Goal: Task Accomplishment & Management: Use online tool/utility

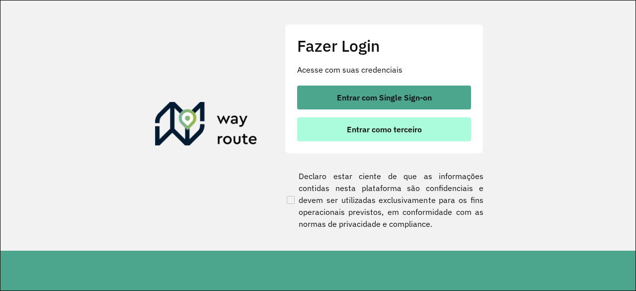
click at [385, 125] on span "Entrar como terceiro" at bounding box center [384, 129] width 75 height 8
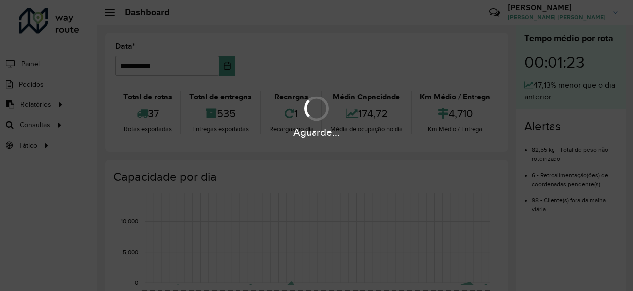
click at [55, 126] on hb-app "**********" at bounding box center [316, 145] width 633 height 291
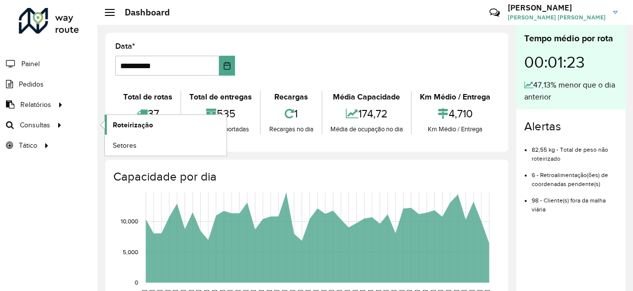
click at [131, 123] on span "Roteirização" at bounding box center [133, 125] width 40 height 10
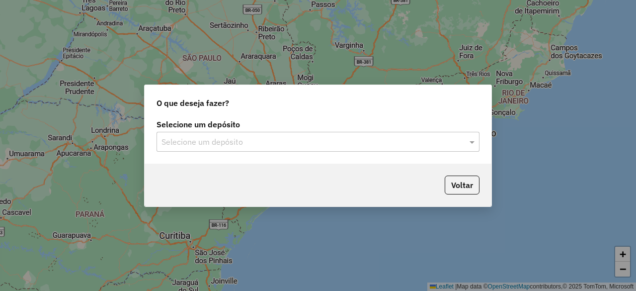
click at [342, 148] on div "Selecione um depósito" at bounding box center [318, 142] width 323 height 20
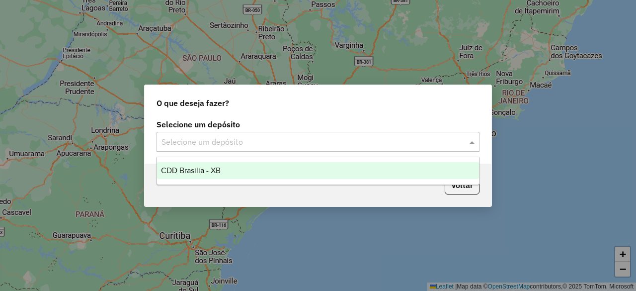
click at [278, 169] on div "CDD Brasilia - XB" at bounding box center [318, 170] width 322 height 17
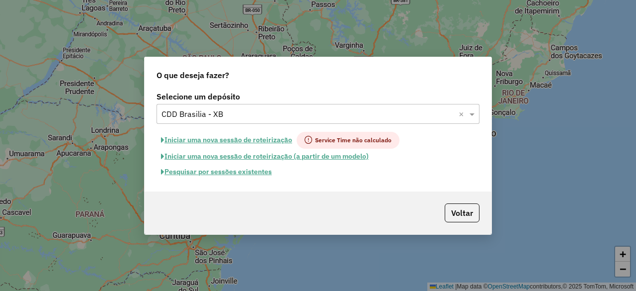
click at [252, 176] on button "Pesquisar por sessões existentes" at bounding box center [217, 171] width 120 height 15
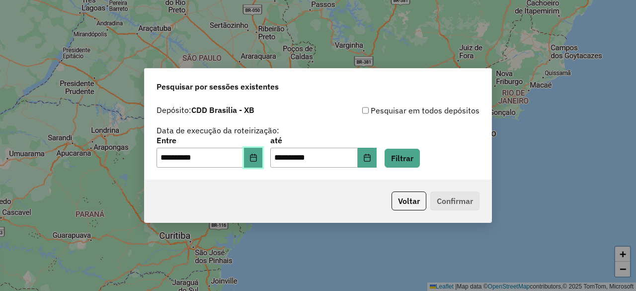
click at [261, 163] on button "Choose Date" at bounding box center [253, 158] width 19 height 20
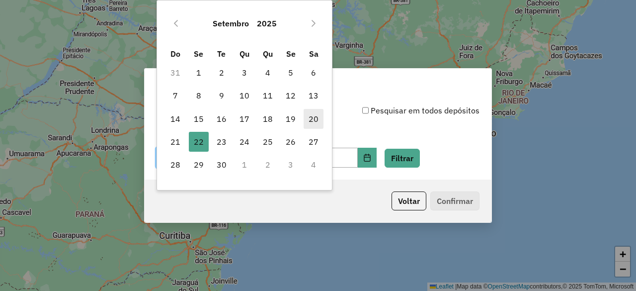
click at [317, 112] on span "20" at bounding box center [314, 119] width 20 height 20
type input "**********"
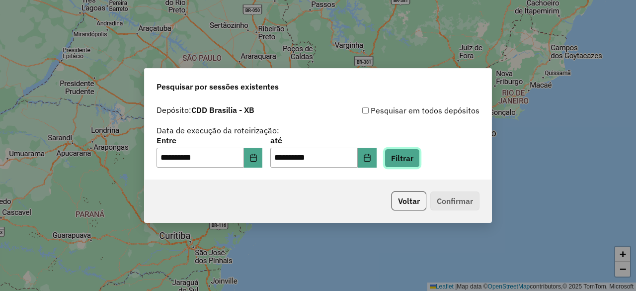
click at [415, 157] on button "Filtrar" at bounding box center [402, 158] width 35 height 19
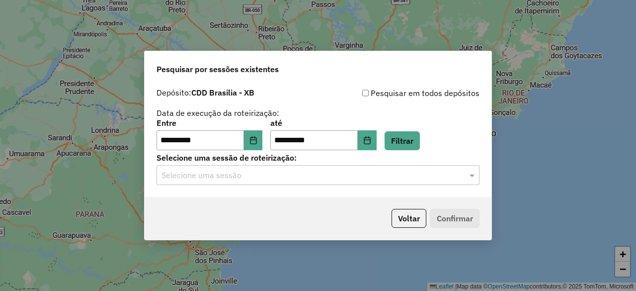
click at [414, 176] on input "text" at bounding box center [308, 176] width 293 height 12
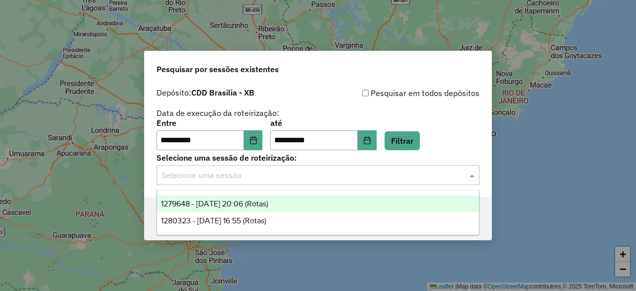
click at [356, 203] on div "1279648 - 20/09/2025 20:06 (Rotas)" at bounding box center [318, 203] width 322 height 17
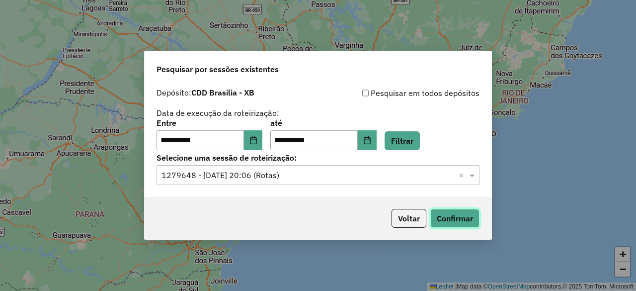
click at [459, 216] on button "Confirmar" at bounding box center [455, 218] width 49 height 19
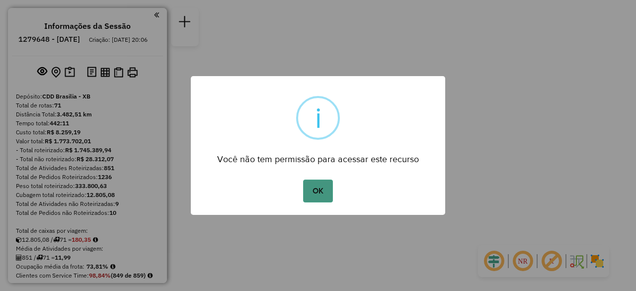
click at [320, 196] on button "OK" at bounding box center [317, 190] width 29 height 23
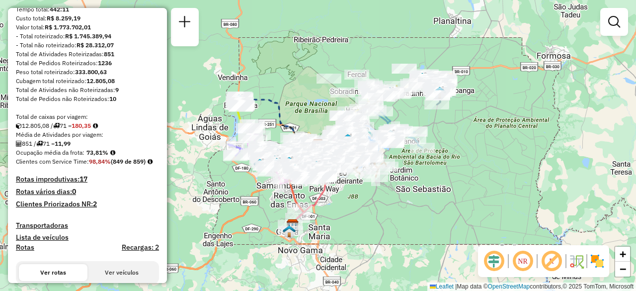
scroll to position [149, 0]
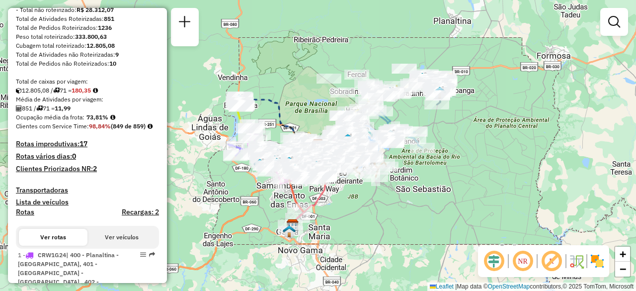
click at [517, 260] on em at bounding box center [523, 261] width 24 height 24
click at [499, 255] on em at bounding box center [494, 261] width 24 height 24
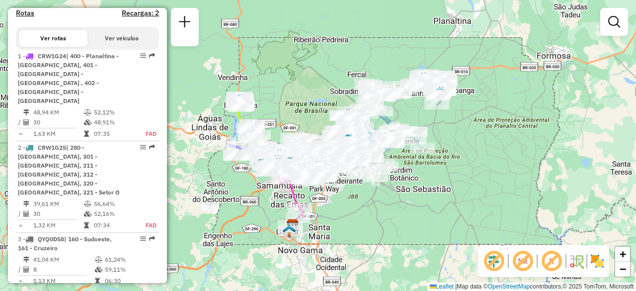
scroll to position [447, 0]
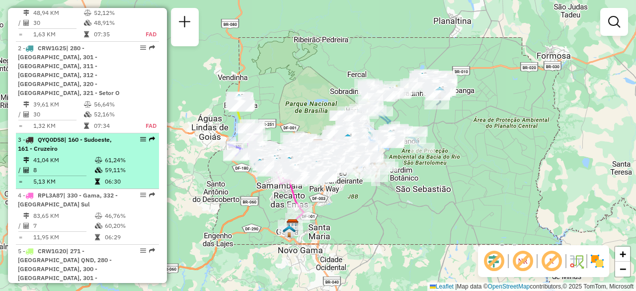
click at [76, 136] on li "3 - QYQ0D58 | 160 - Sudoeste, 161 - Cruzeiro 41,04 KM 61,24% / 8 59,11% = 5,13 …" at bounding box center [87, 161] width 143 height 56
select select "**********"
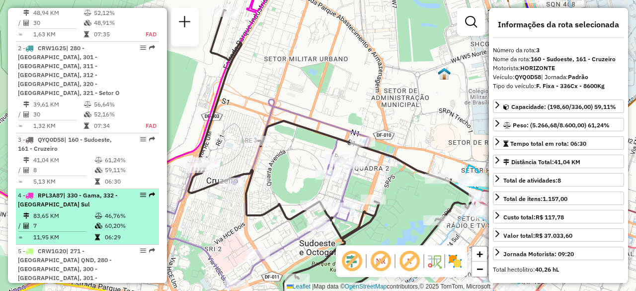
scroll to position [298, 0]
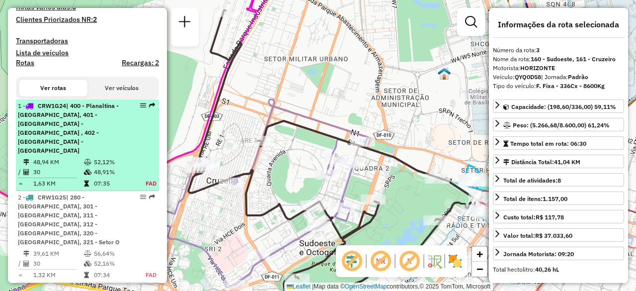
click at [86, 159] on icon at bounding box center [87, 162] width 7 height 6
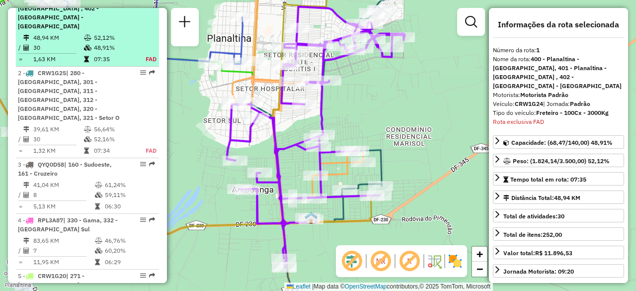
scroll to position [456, 0]
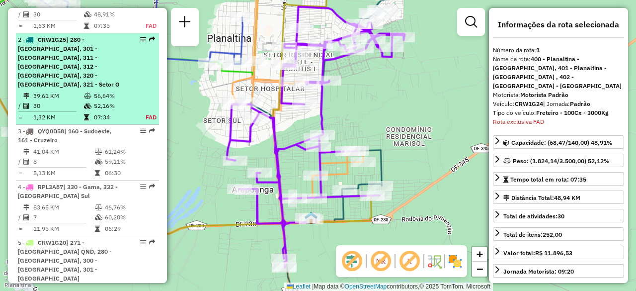
click at [89, 45] on span "| 280 - Taguatinga M Norte, 301 - Ceilândia Norte, 311 - Vila Sol Nascente, 312…" at bounding box center [69, 62] width 102 height 52
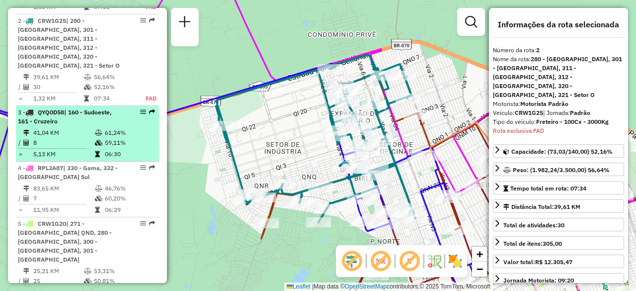
scroll to position [481, 0]
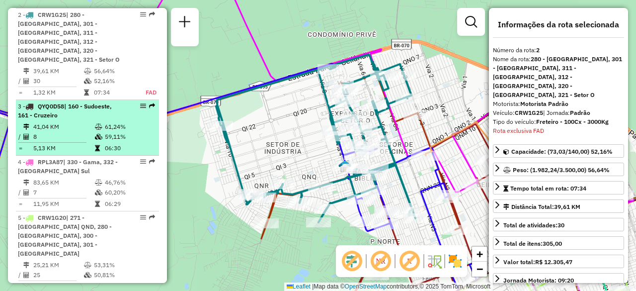
click at [95, 134] on icon at bounding box center [98, 137] width 7 height 6
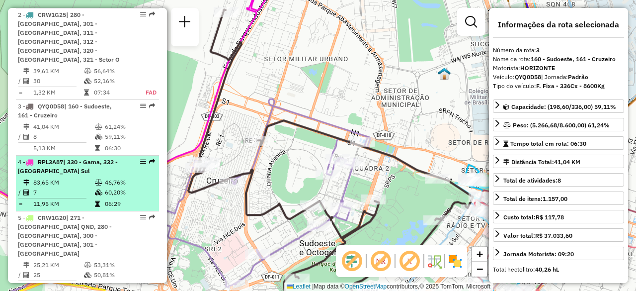
click at [95, 179] on icon at bounding box center [98, 182] width 7 height 6
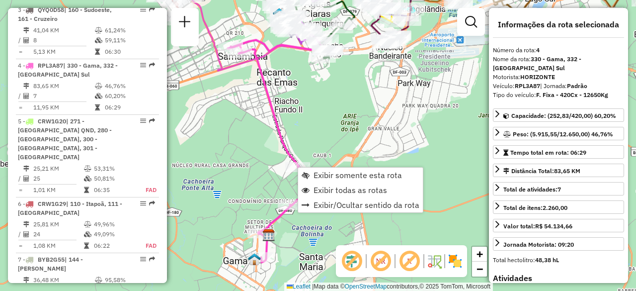
scroll to position [609, 0]
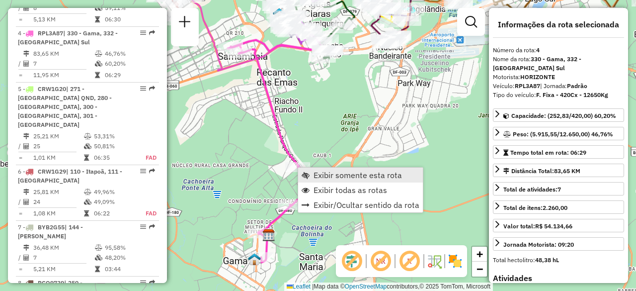
click at [331, 174] on span "Exibir somente esta rota" at bounding box center [358, 175] width 88 height 8
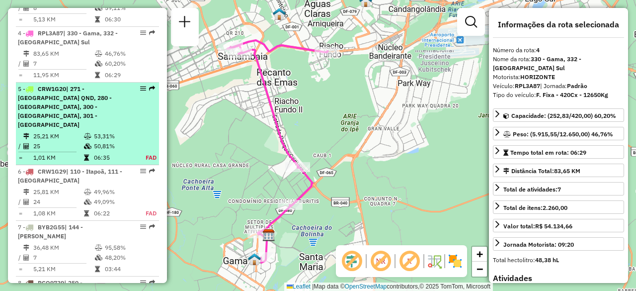
click at [107, 87] on span "| 271 - Taguatinga QND, 280 - Taguatinga M Norte, 300 - Ceilândia Sul, 301 - Ce…" at bounding box center [65, 106] width 94 height 43
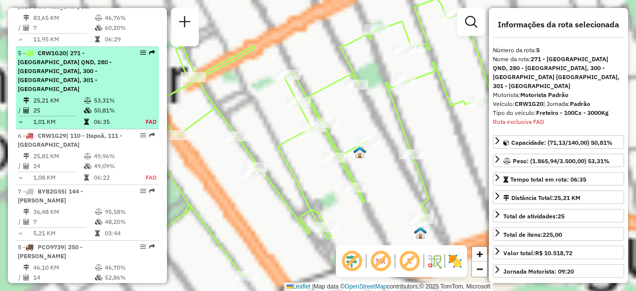
scroll to position [665, 0]
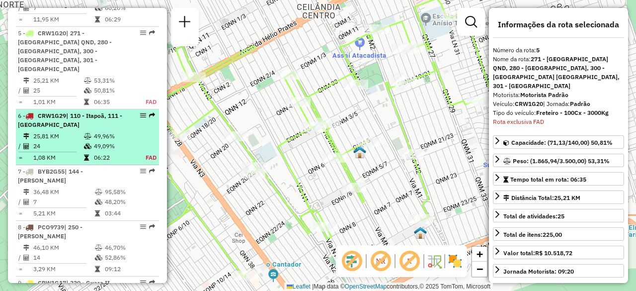
click at [84, 111] on div "6 - CRW1G29 | 110 - Itapoã, 111 - Paranoá" at bounding box center [70, 120] width 105 height 18
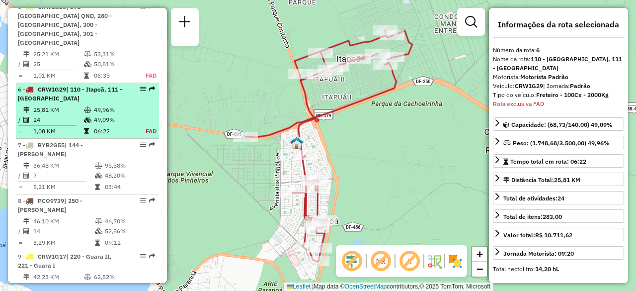
scroll to position [730, 0]
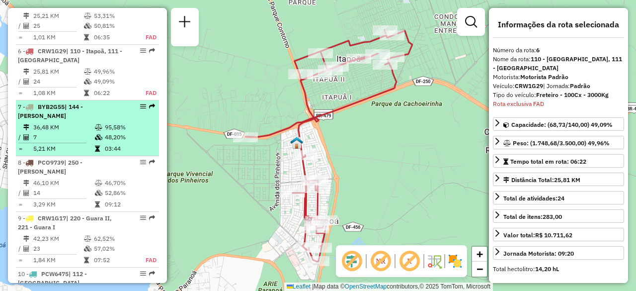
click at [104, 102] on div "7 - BYB2G55 | 144 - Asa Sul Meio" at bounding box center [70, 111] width 105 height 18
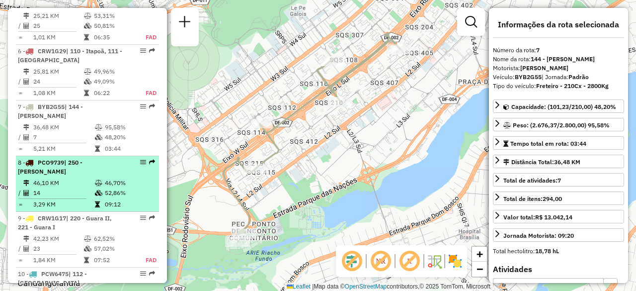
click at [76, 178] on td "46,10 KM" at bounding box center [64, 183] width 62 height 10
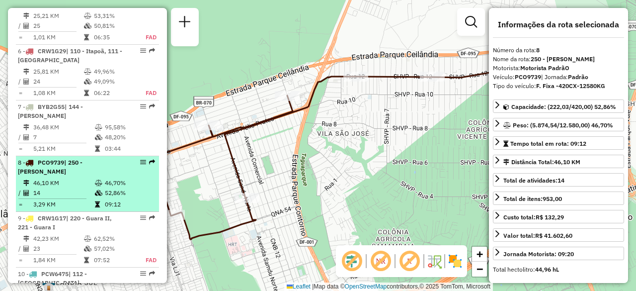
click at [101, 188] on td at bounding box center [99, 193] width 10 height 10
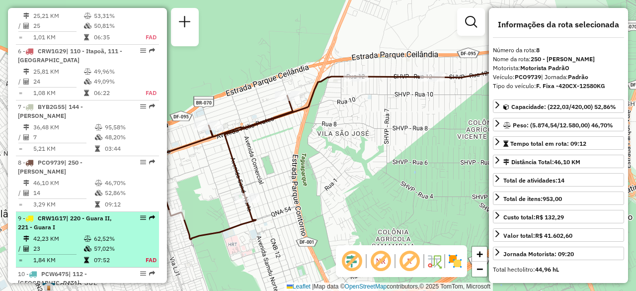
click at [97, 214] on div "9 - CRW1G17 | 220 - Guara II, 221 - Guara I" at bounding box center [70, 223] width 105 height 18
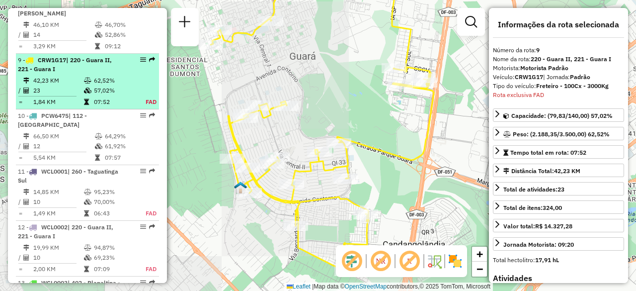
scroll to position [896, 0]
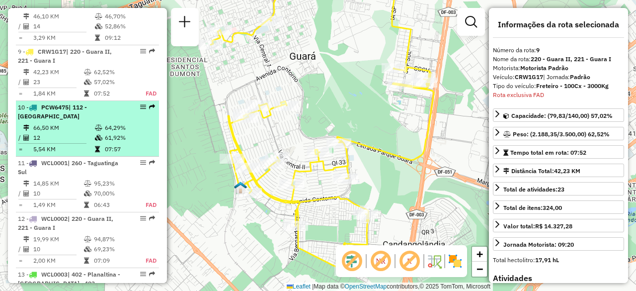
click at [94, 123] on td at bounding box center [99, 128] width 10 height 10
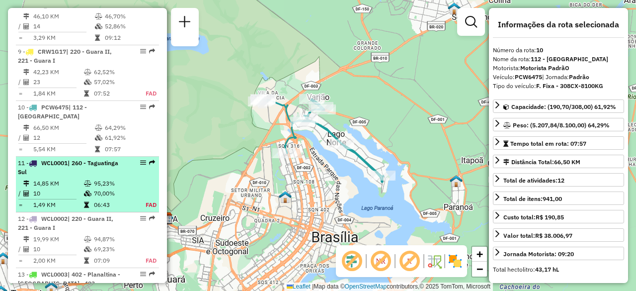
click at [70, 178] on td "14,85 KM" at bounding box center [58, 183] width 51 height 10
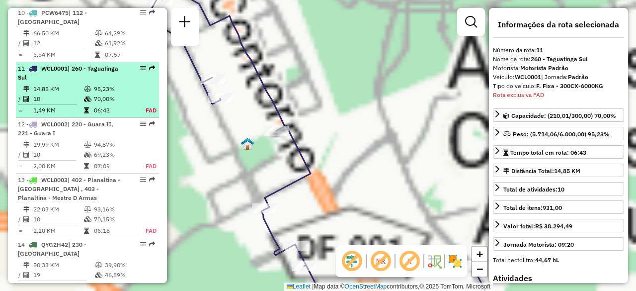
scroll to position [1007, 0]
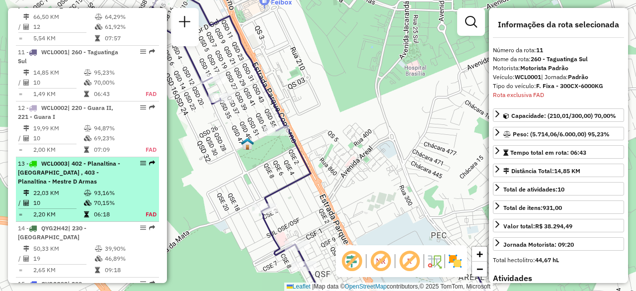
click at [77, 159] on div "13 - WCL0003 | 402 - Planaltina - Vicentina , 403 - Planaltina - Mestre D Armas" at bounding box center [70, 172] width 105 height 27
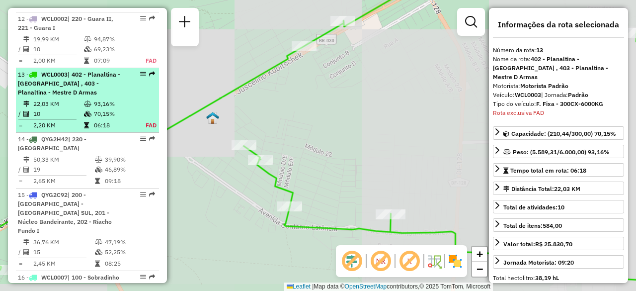
scroll to position [1118, 0]
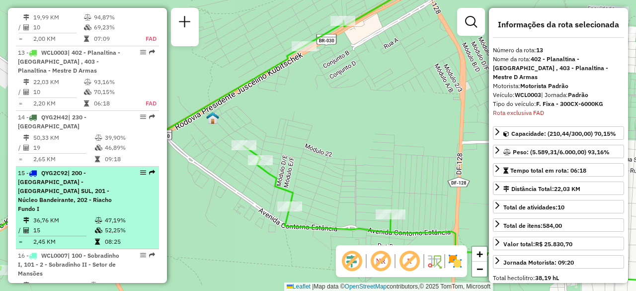
click at [97, 169] on span "| 200 - Candangolândia - SOF SUL, 201 - Núcleo Bandeirante, 202 - Riacho Fundo I" at bounding box center [65, 190] width 94 height 43
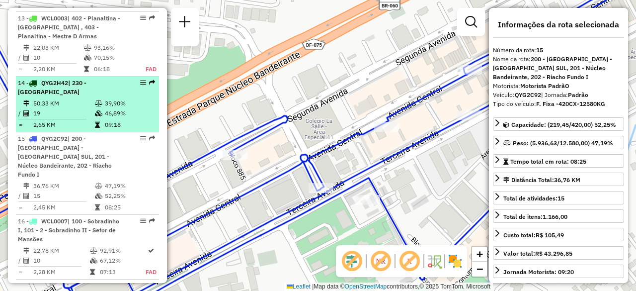
scroll to position [1168, 0]
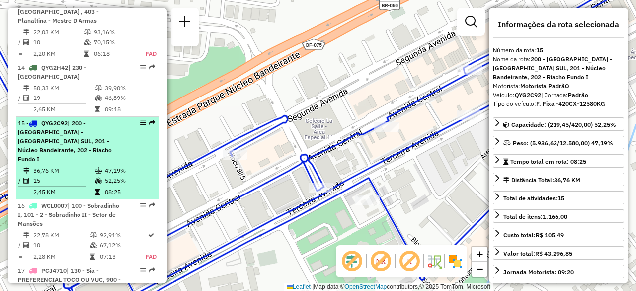
click at [87, 187] on td "2,45 KM" at bounding box center [64, 192] width 62 height 10
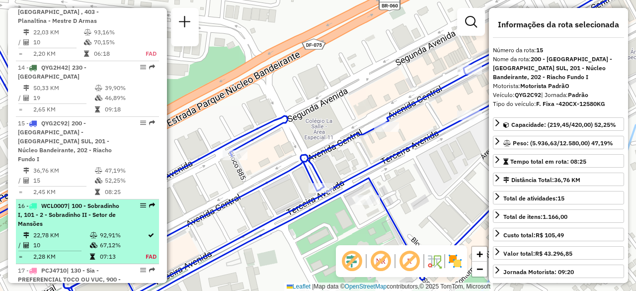
click at [102, 201] on div "16 - WCL0007 | 100 - Sobradinho I, 101 - 2 - Sobradinho II - Setor de Mansões" at bounding box center [70, 214] width 105 height 27
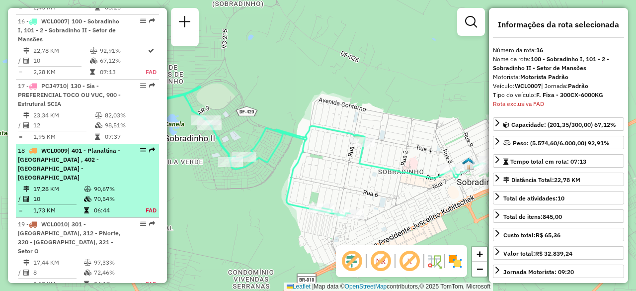
click at [108, 146] on div "18 - WCL0009 | 401 - Planaltina - Araponga , 402 - Planaltina - Vicentina" at bounding box center [70, 164] width 105 height 36
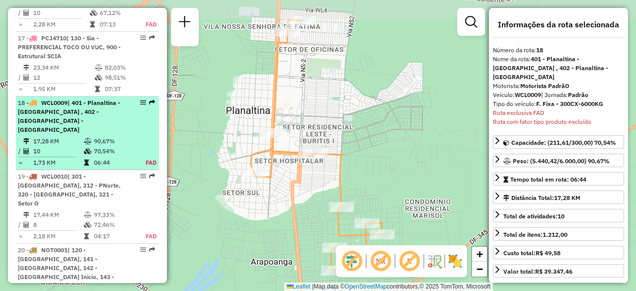
scroll to position [1432, 0]
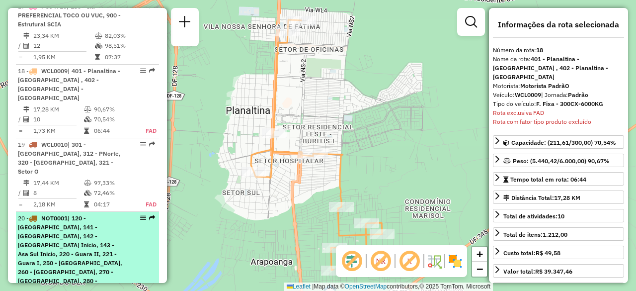
click at [108, 212] on li "20 - NOT0001 | 120 - Vila Planalto, 141 - Asa Norte Meio, 142 - Asa Norte Inici…" at bounding box center [87, 280] width 143 height 136
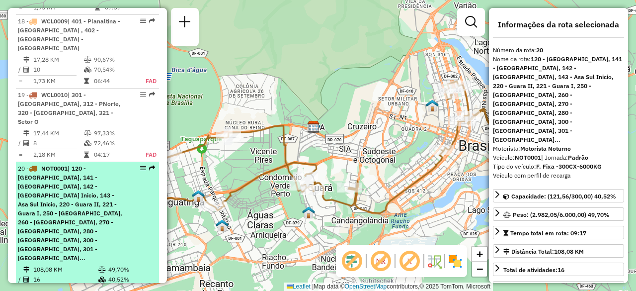
scroll to position [1531, 0]
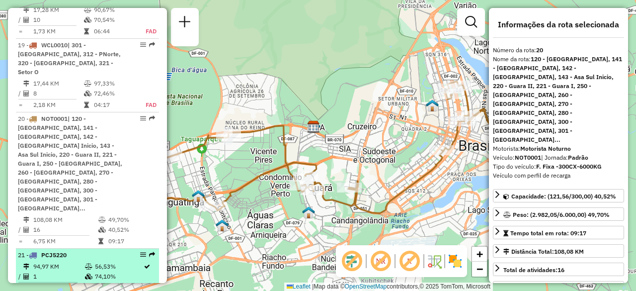
click at [83, 251] on div "21 - PCJ5220" at bounding box center [70, 255] width 105 height 9
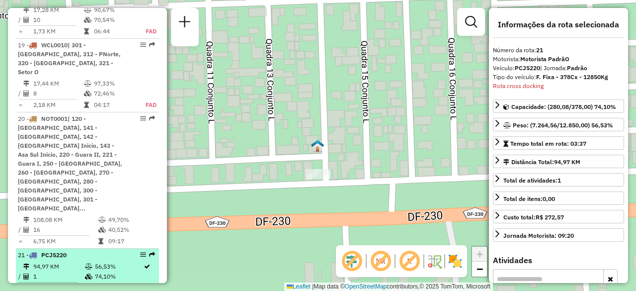
click at [94, 261] on td "56,53%" at bounding box center [115, 266] width 42 height 10
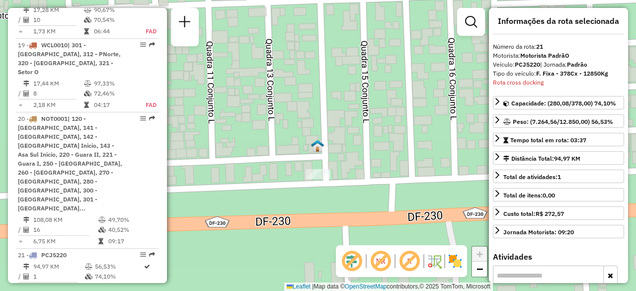
scroll to position [0, 0]
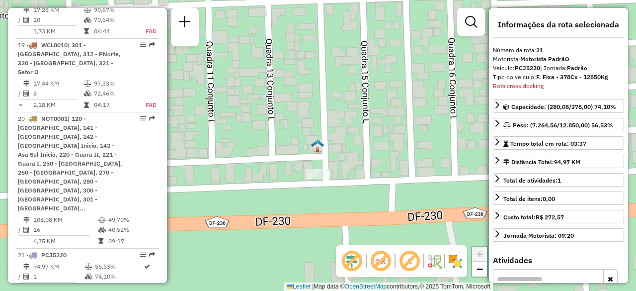
click at [391, 135] on div "Janela de atendimento Grade de atendimento Capacidade Transportadoras Veículos …" at bounding box center [318, 145] width 636 height 291
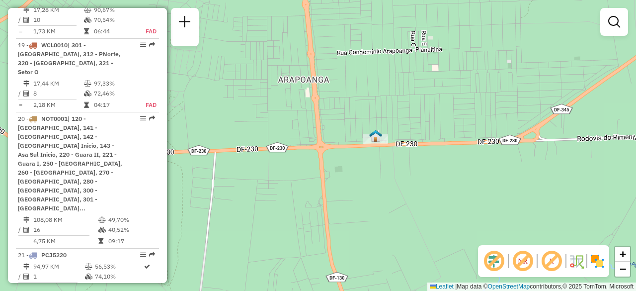
select select "**********"
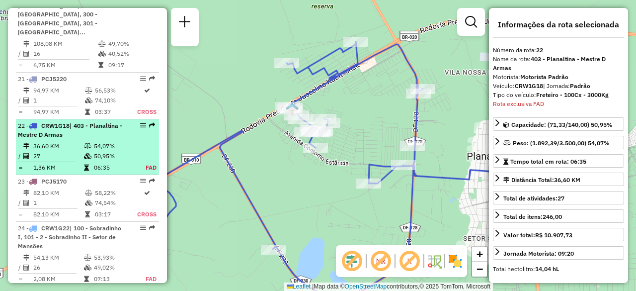
scroll to position [1716, 0]
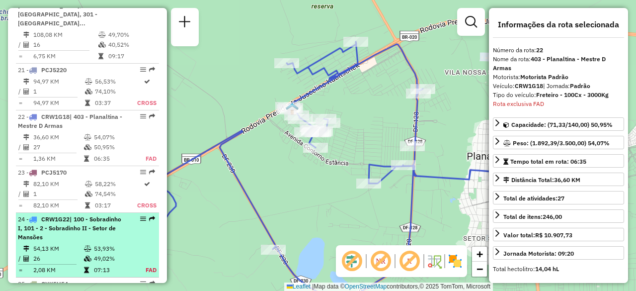
click at [78, 213] on li "24 - CRW1G22 | 100 - Sobradinho I, 101 - 2 - Sobradinho II - Setor de Mansões 5…" at bounding box center [87, 245] width 143 height 65
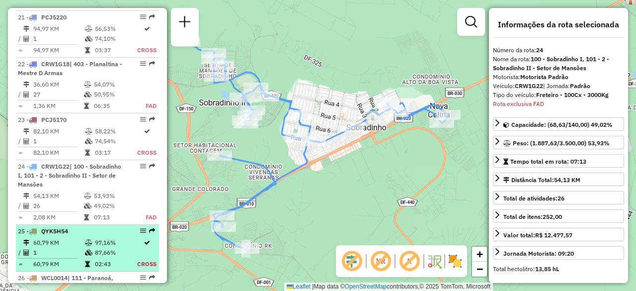
scroll to position [1719, 0]
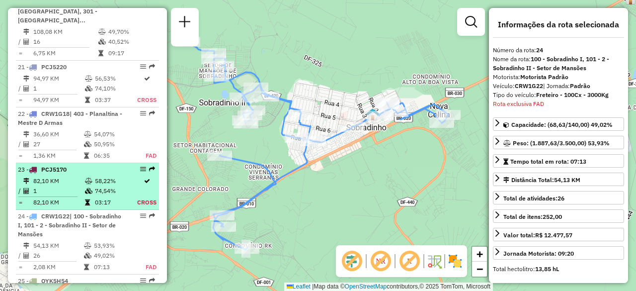
click at [97, 176] on td "58,22%" at bounding box center [115, 181] width 42 height 10
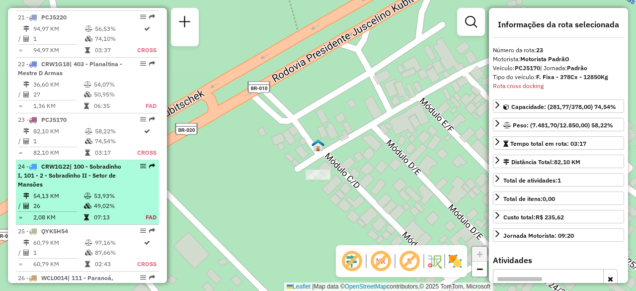
scroll to position [1868, 0]
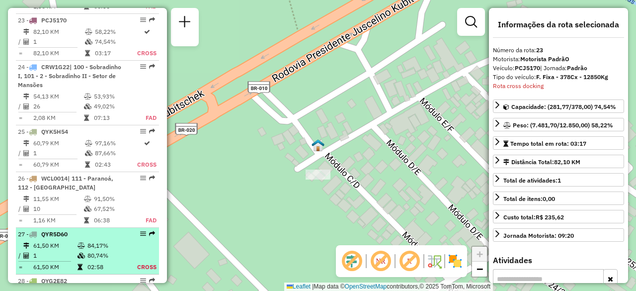
click at [80, 243] on icon at bounding box center [81, 246] width 7 height 6
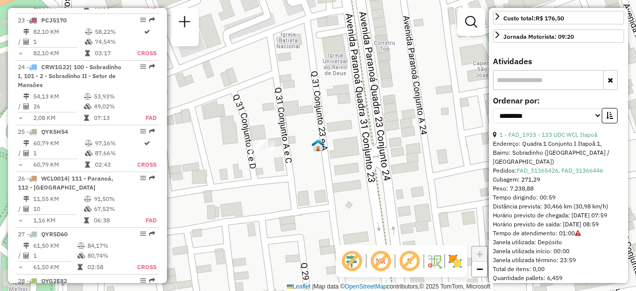
scroll to position [202, 0]
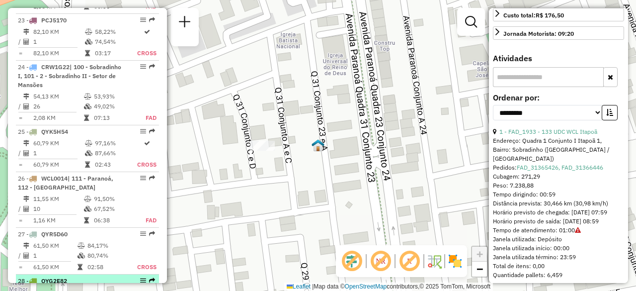
click at [111, 287] on td "62,64%" at bounding box center [115, 292] width 42 height 10
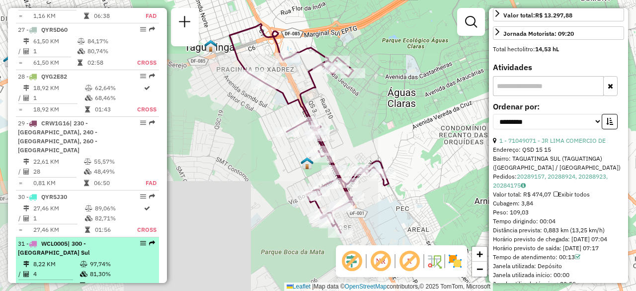
scroll to position [2078, 0]
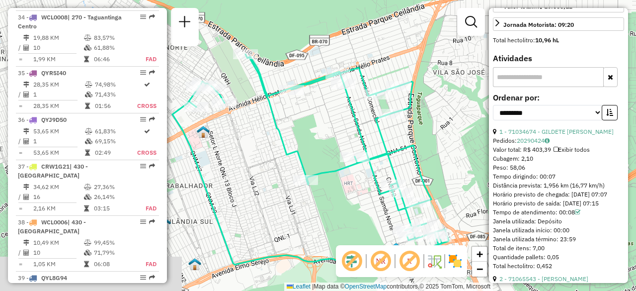
scroll to position [2531, 0]
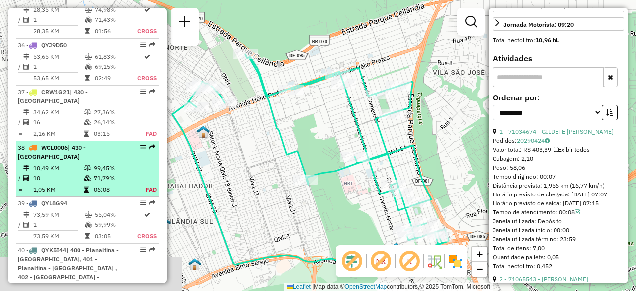
click at [93, 163] on td "99,45%" at bounding box center [113, 168] width 41 height 10
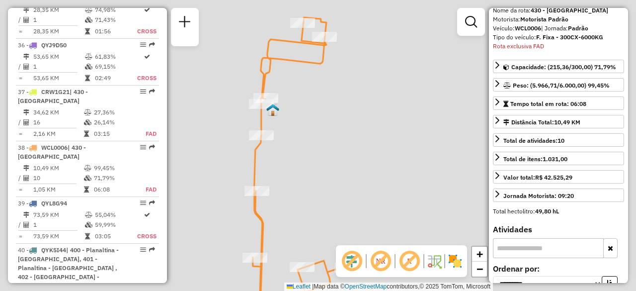
scroll to position [0, 0]
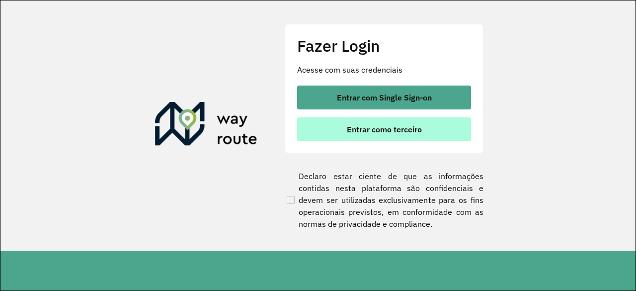
click at [427, 131] on button "Entrar como terceiro" at bounding box center [384, 129] width 174 height 24
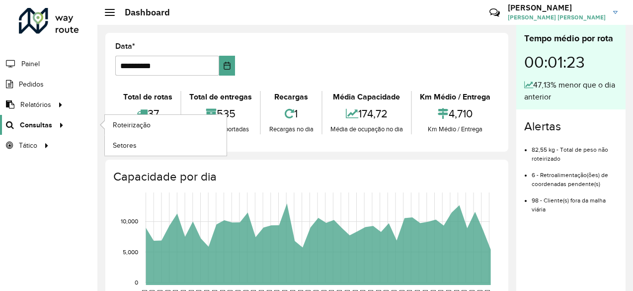
click at [45, 124] on span "Consultas" at bounding box center [36, 125] width 32 height 10
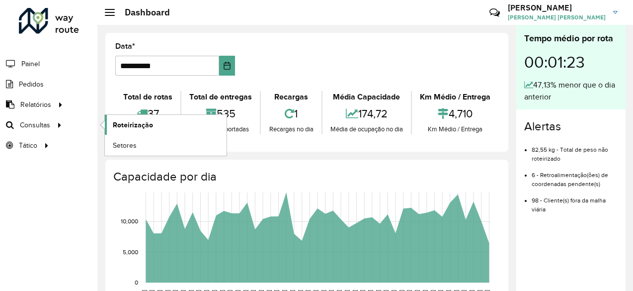
click at [136, 126] on span "Roteirização" at bounding box center [133, 125] width 40 height 10
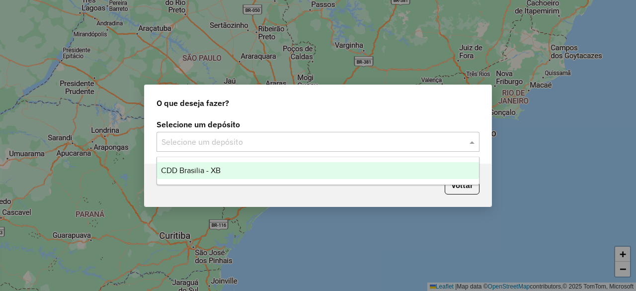
click at [312, 142] on input "text" at bounding box center [308, 142] width 293 height 12
click at [280, 170] on div "CDD Brasilia - XB" at bounding box center [318, 170] width 322 height 17
